Goal: Book appointment/travel/reservation

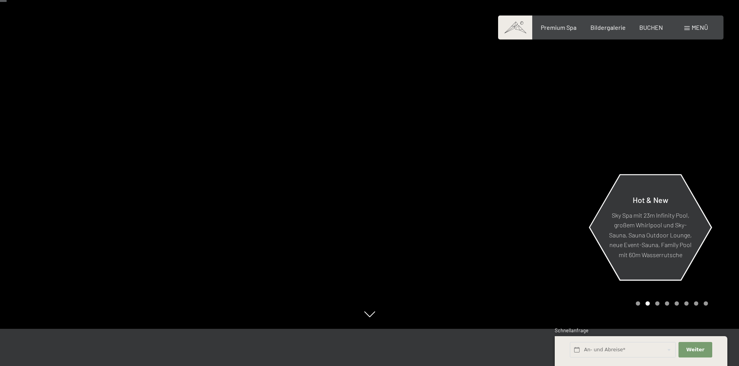
scroll to position [39, 0]
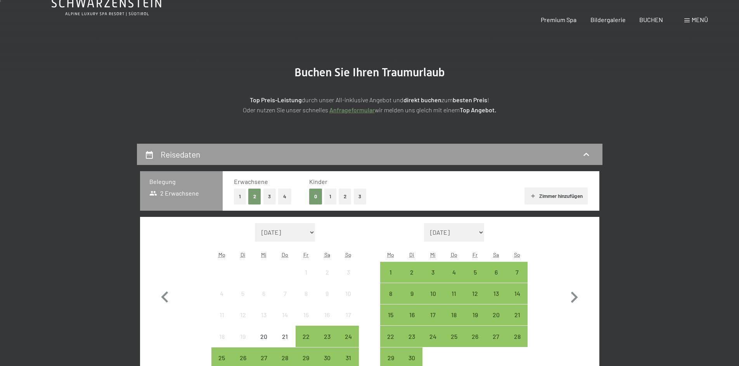
scroll to position [155, 0]
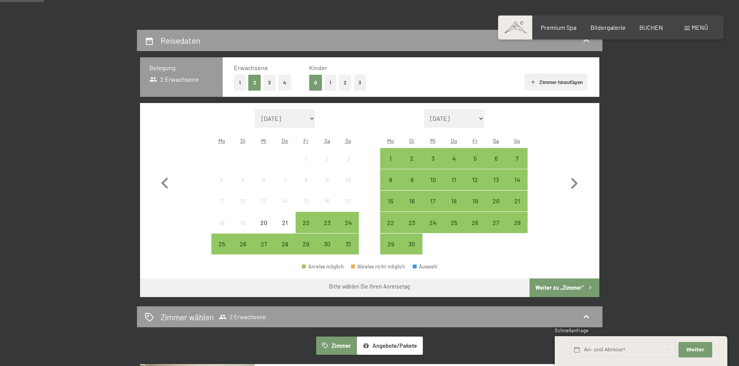
click at [337, 81] on div "0 1 2 3" at bounding box center [337, 83] width 57 height 16
click at [329, 83] on button "1" at bounding box center [330, 83] width 12 height 16
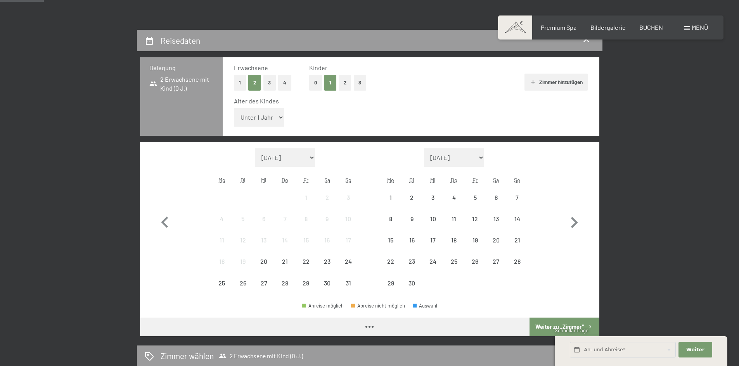
click at [268, 116] on select "Unter 1 Jahr 1 Jahr 2 Jahre 3 Jahre 4 Jahre 5 Jahre 6 Jahre 7 Jahre 8 Jahre 9 J…" at bounding box center [259, 117] width 50 height 19
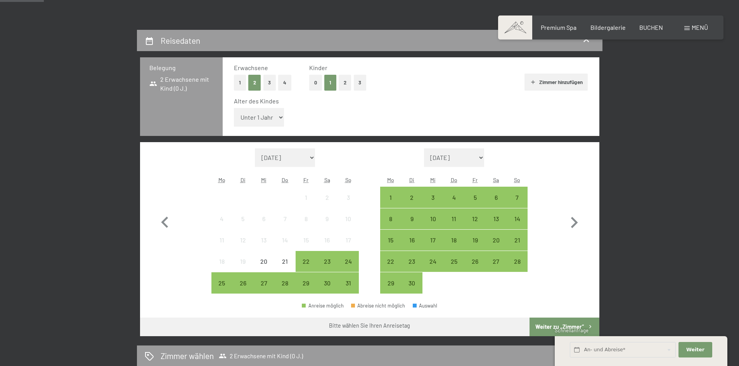
select select "16"
click at [234, 108] on select "Unter 1 Jahr 1 Jahr 2 Jahre 3 Jahre 4 Jahre 5 Jahre 6 Jahre 7 Jahre 8 Jahre 9 J…" at bounding box center [259, 117] width 50 height 19
click at [405, 196] on div "2" at bounding box center [411, 204] width 19 height 19
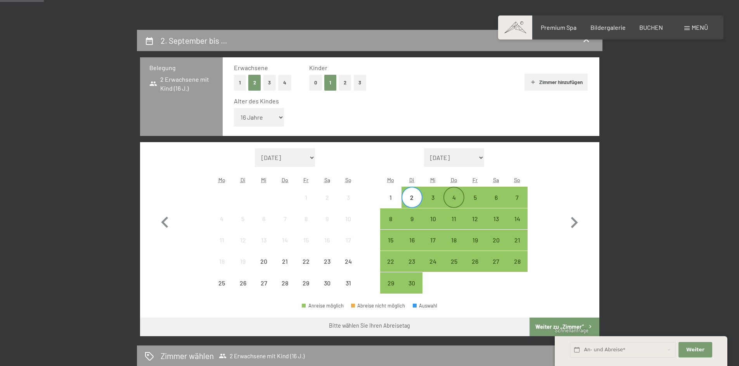
click at [450, 198] on div "4" at bounding box center [453, 204] width 19 height 19
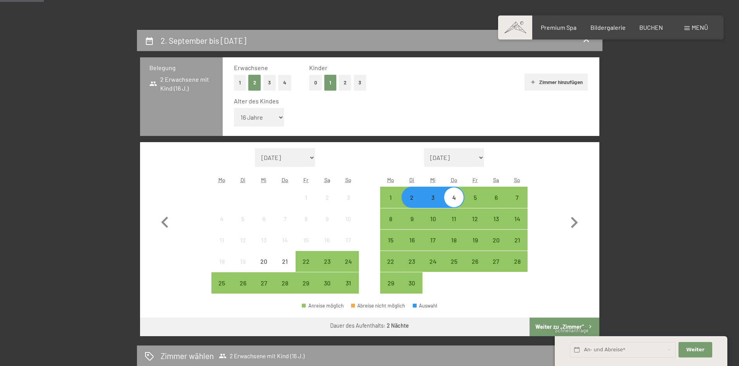
click at [554, 331] on button "Weiter zu „Zimmer“" at bounding box center [563, 327] width 69 height 19
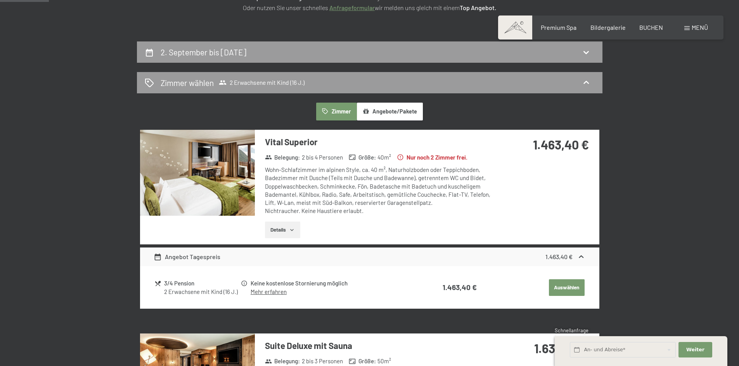
scroll to position [107, 0]
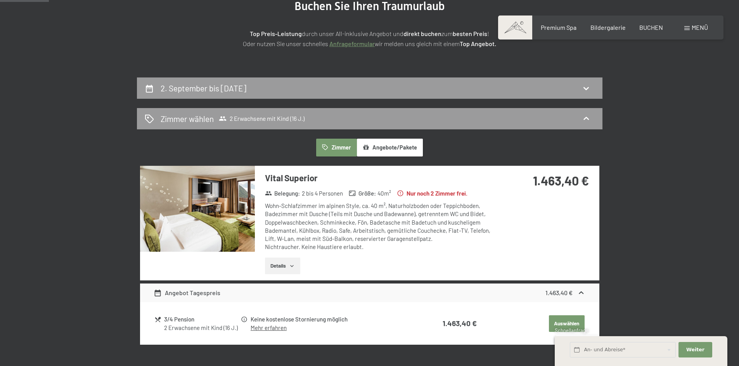
click at [386, 152] on button "Angebote/Pakete" at bounding box center [390, 148] width 66 height 18
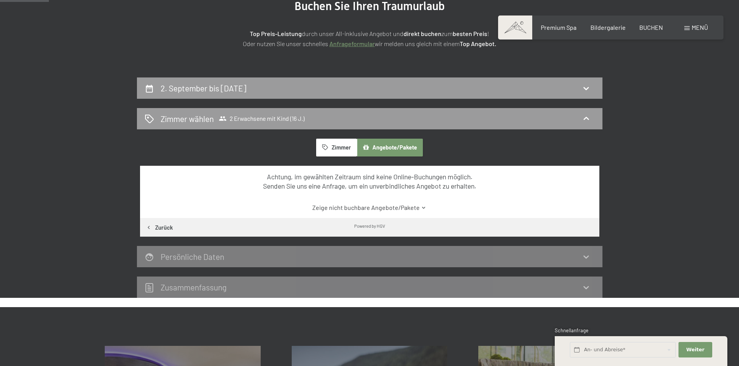
click at [335, 147] on button "Zimmer" at bounding box center [336, 148] width 40 height 18
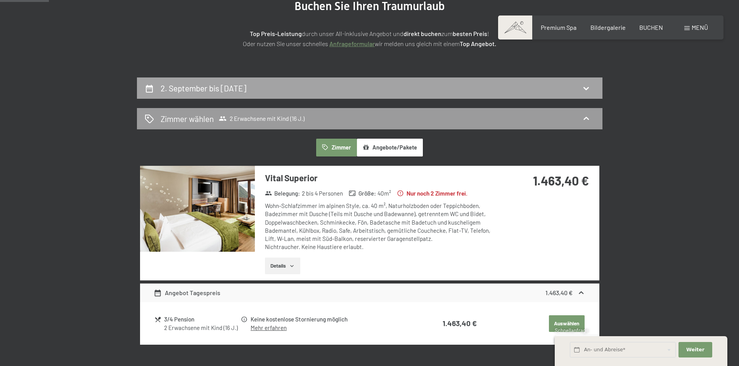
click at [573, 90] on div "2. September bis [DATE]" at bounding box center [370, 88] width 450 height 11
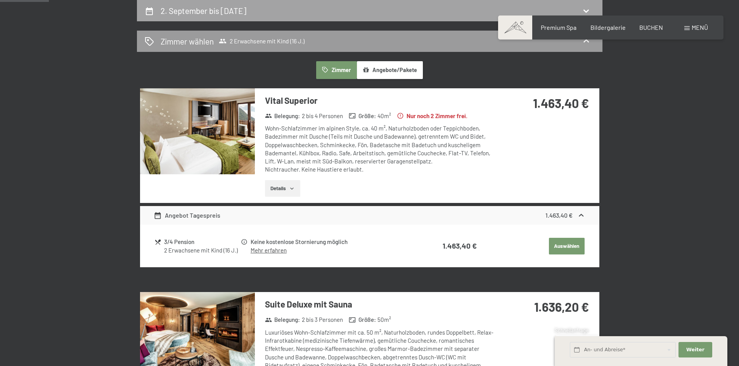
select select "16"
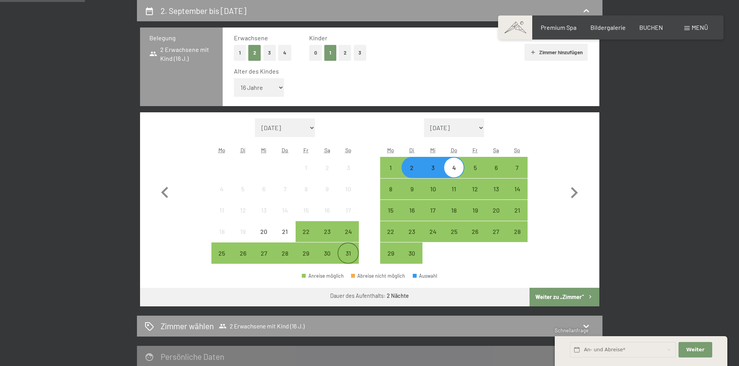
click at [350, 257] on div "31" at bounding box center [347, 259] width 19 height 19
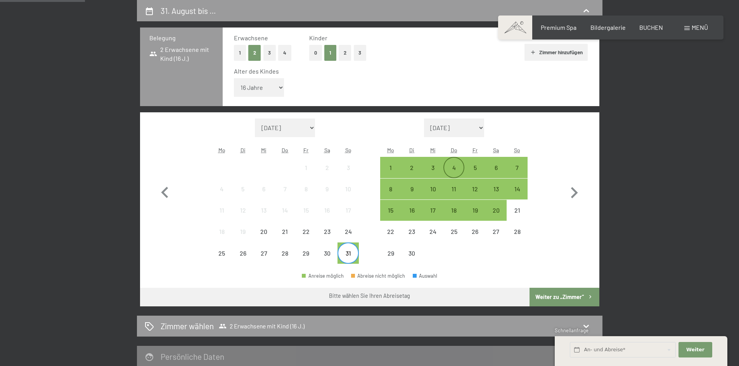
click at [459, 169] on div "4" at bounding box center [453, 174] width 19 height 19
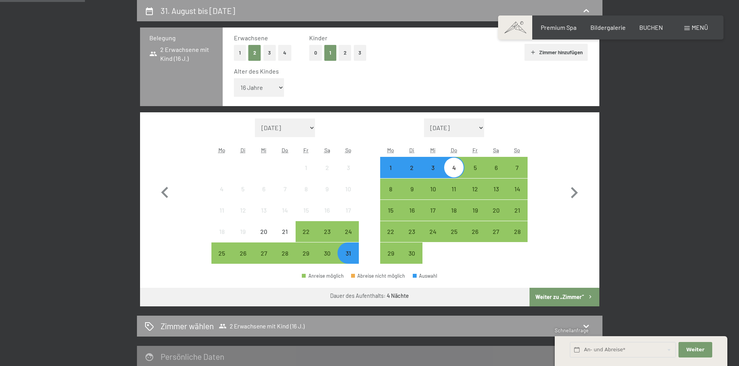
click at [573, 297] on button "Weiter zu „Zimmer“" at bounding box center [563, 297] width 69 height 19
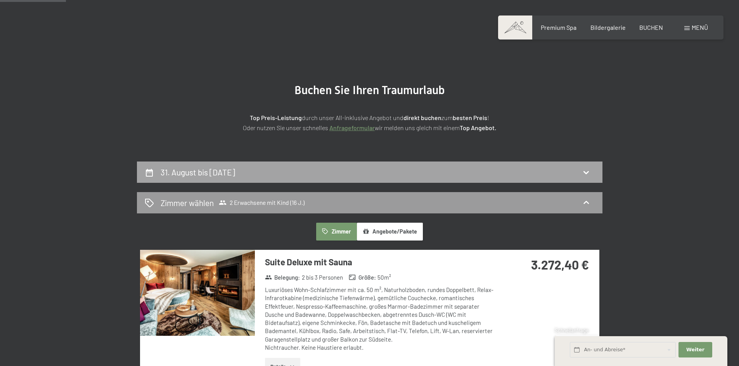
scroll to position [0, 0]
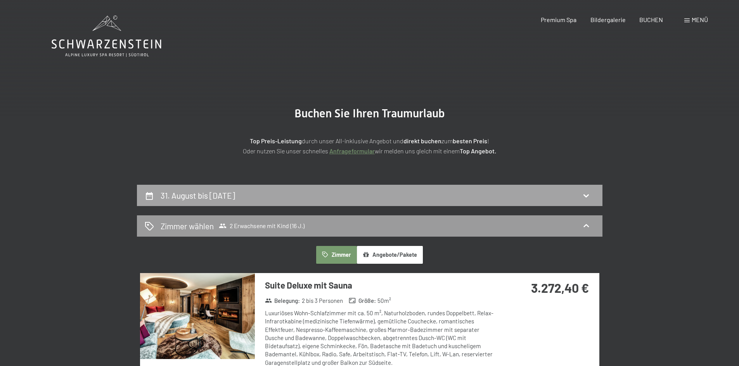
click at [302, 193] on div "31. August bis [DATE]" at bounding box center [370, 195] width 450 height 11
select select "16"
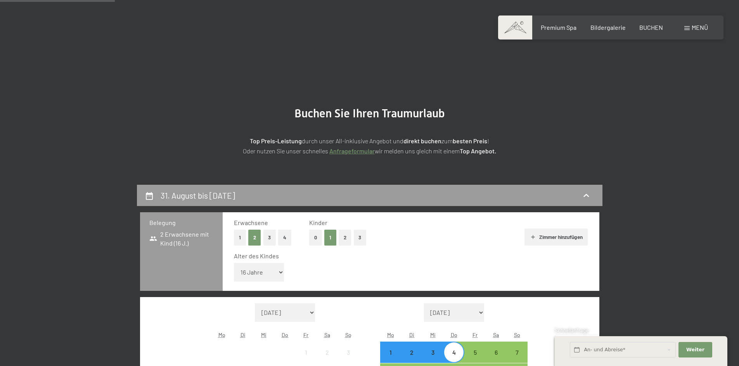
scroll to position [185, 0]
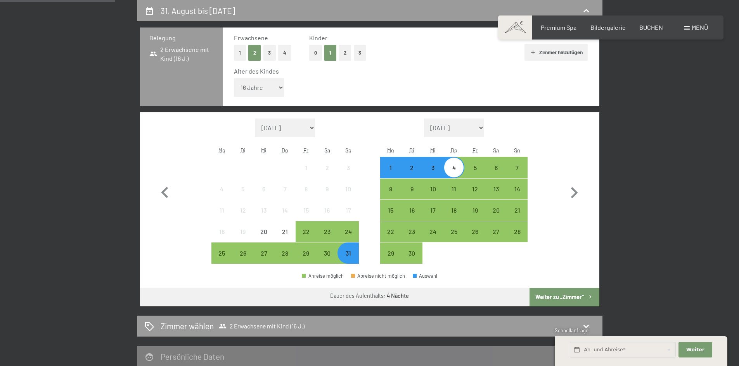
click at [390, 165] on div "1" at bounding box center [390, 174] width 19 height 19
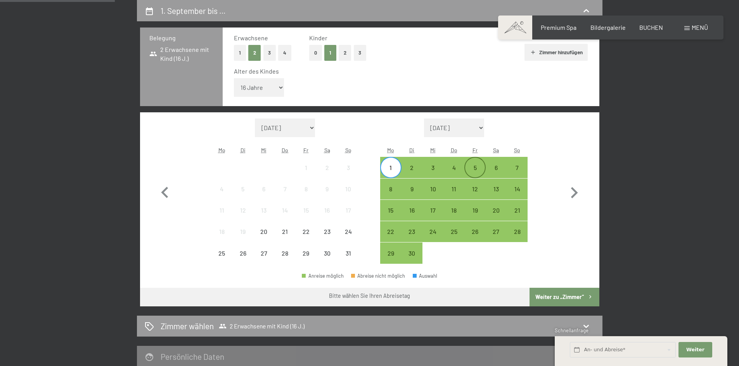
click at [477, 167] on div "5" at bounding box center [474, 174] width 19 height 19
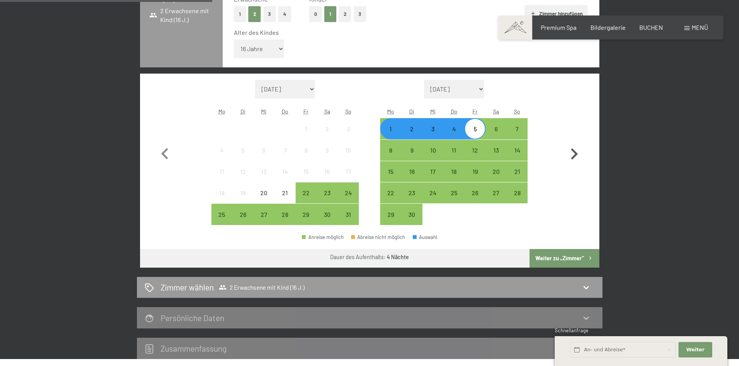
click at [568, 258] on button "Weiter zu „Zimmer“" at bounding box center [563, 258] width 69 height 19
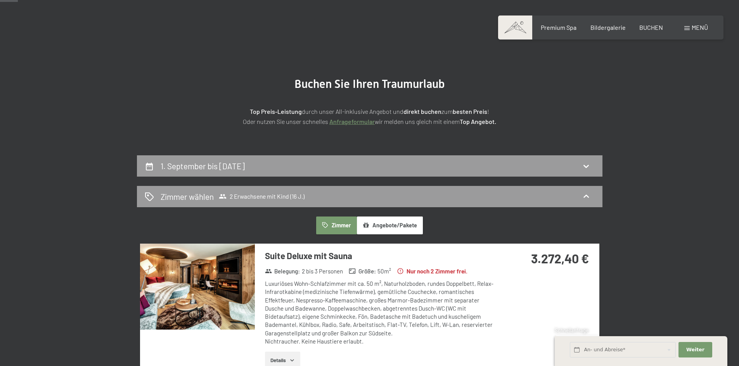
scroll to position [0, 0]
